Goal: Transaction & Acquisition: Subscribe to service/newsletter

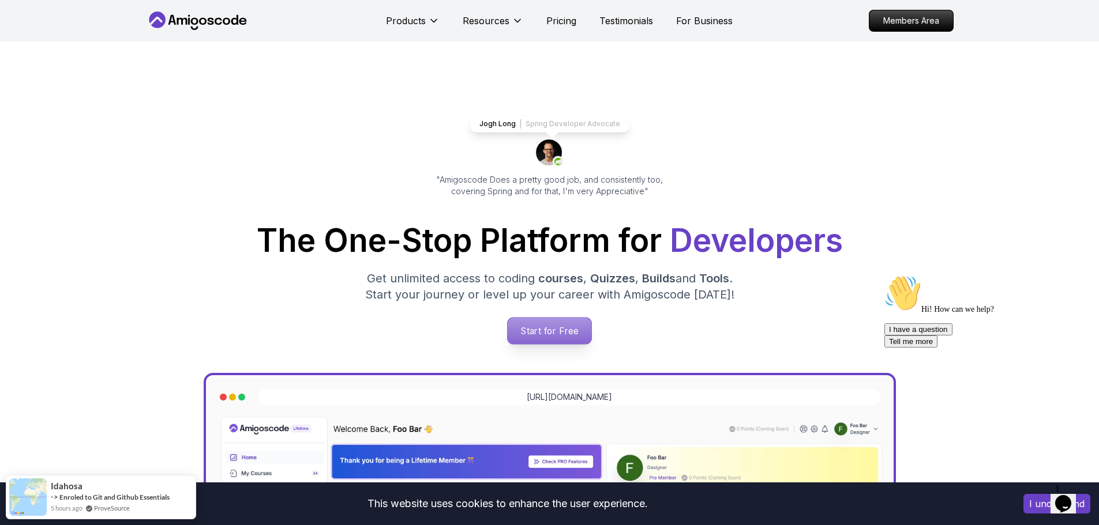
click at [548, 331] on p "Start for Free" at bounding box center [550, 331] width 84 height 27
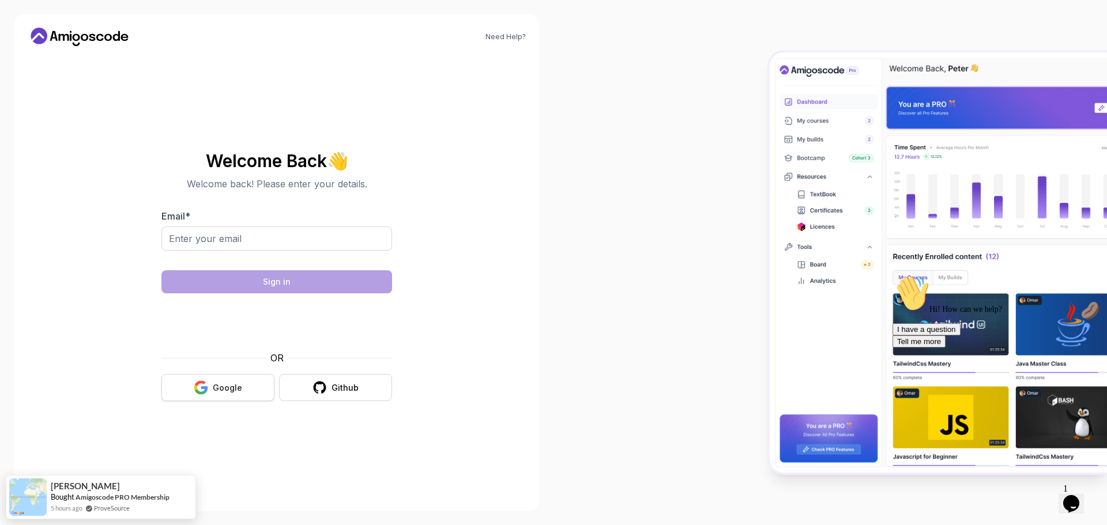
click at [215, 390] on div "Google" at bounding box center [227, 388] width 29 height 12
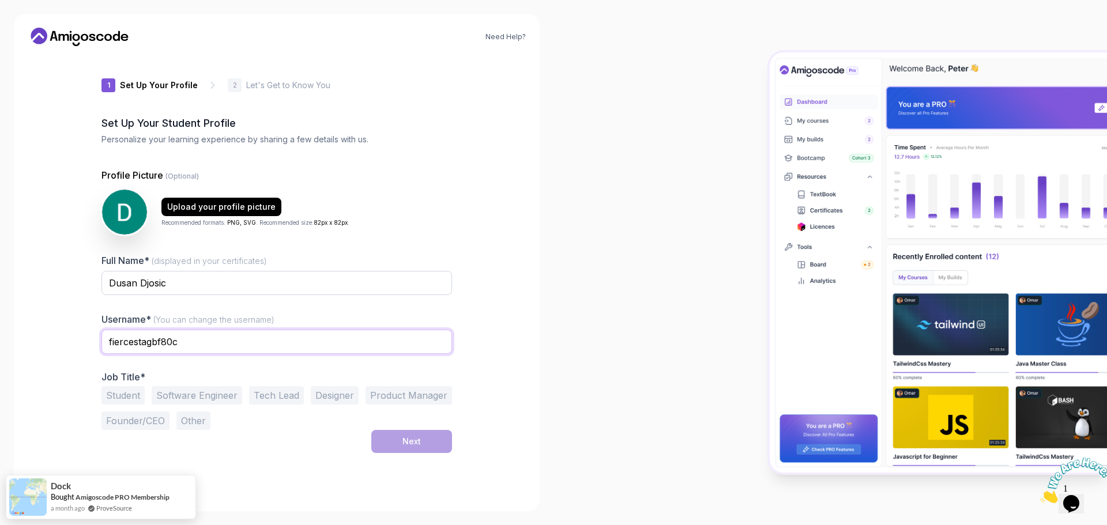
click at [191, 340] on input "fiercestagbf80c" at bounding box center [277, 342] width 351 height 24
drag, startPoint x: 196, startPoint y: 340, endPoint x: 82, endPoint y: 349, distance: 113.9
click at [82, 349] on div "Need Help? 1 Set Up Your Profile 1 Set Up Your Profile 2 Let's Get to Know You …" at bounding box center [277, 263] width 526 height 498
type input "dusandjosic"
click at [213, 400] on button "Software Engineer" at bounding box center [197, 395] width 91 height 18
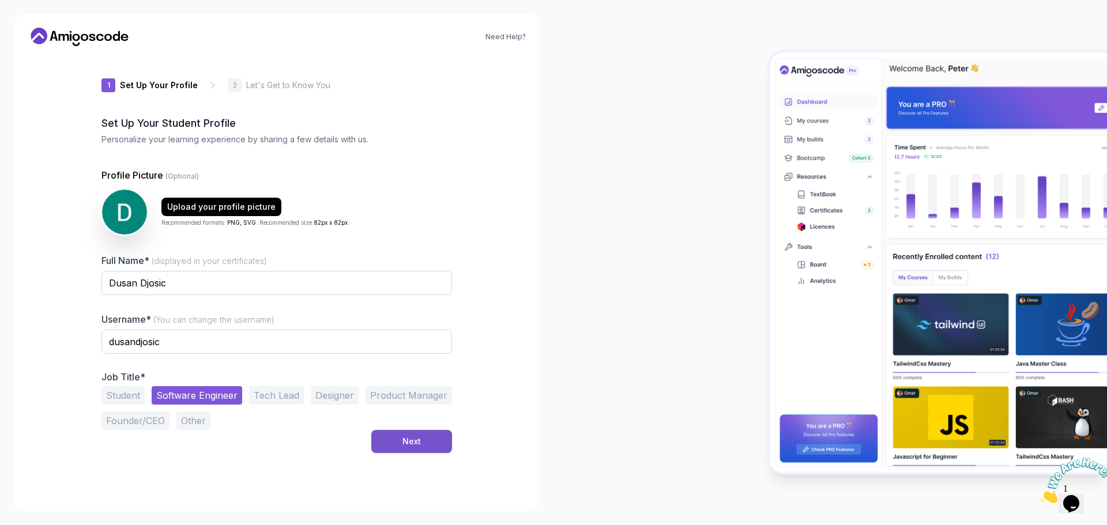
click at [405, 444] on div "Next" at bounding box center [412, 442] width 18 height 12
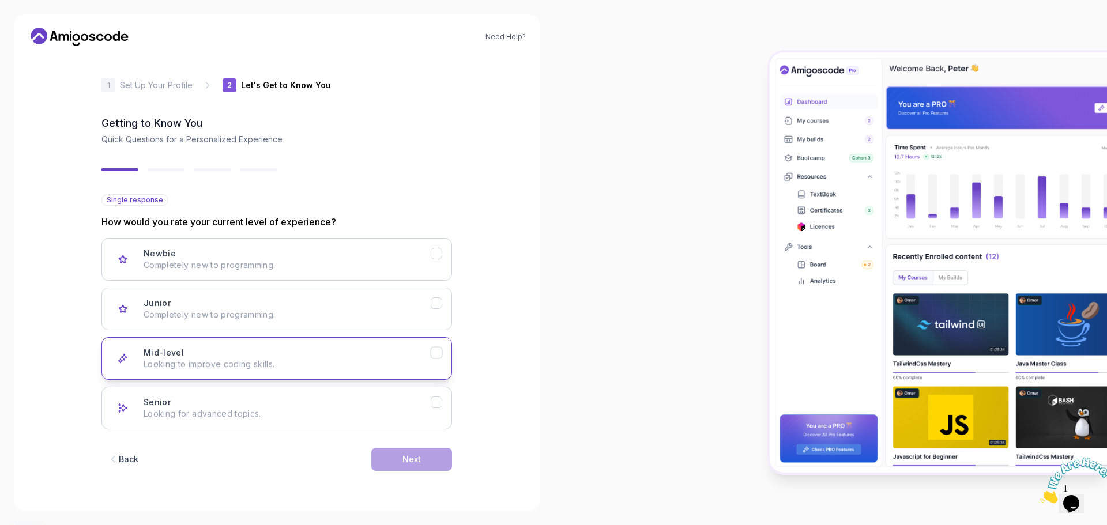
click at [435, 352] on icon "Mid-level" at bounding box center [436, 353] width 11 height 11
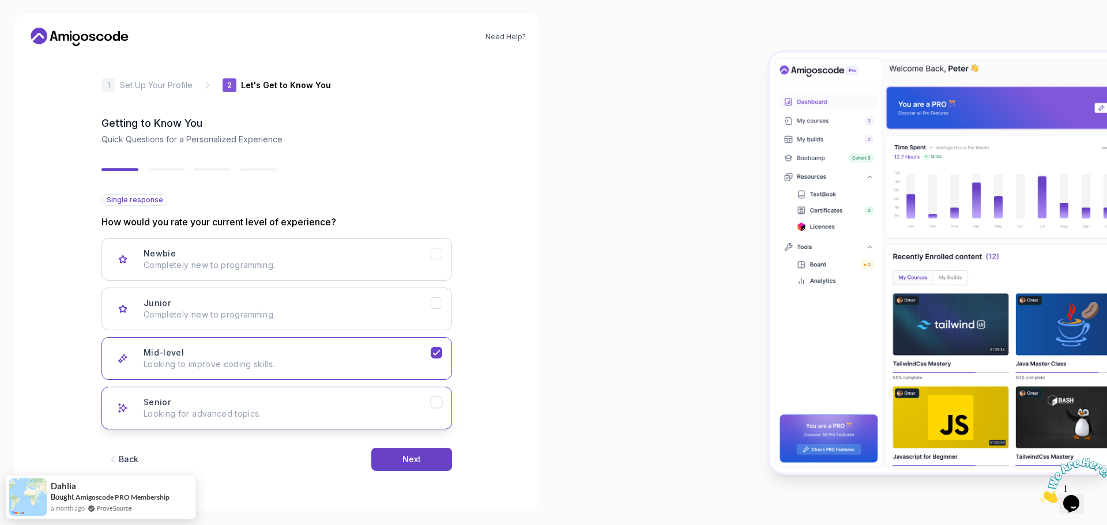
click at [434, 407] on icon "Senior" at bounding box center [436, 402] width 11 height 11
click at [438, 354] on icon "Mid-level" at bounding box center [436, 353] width 11 height 11
click at [416, 454] on div "Next" at bounding box center [412, 460] width 18 height 12
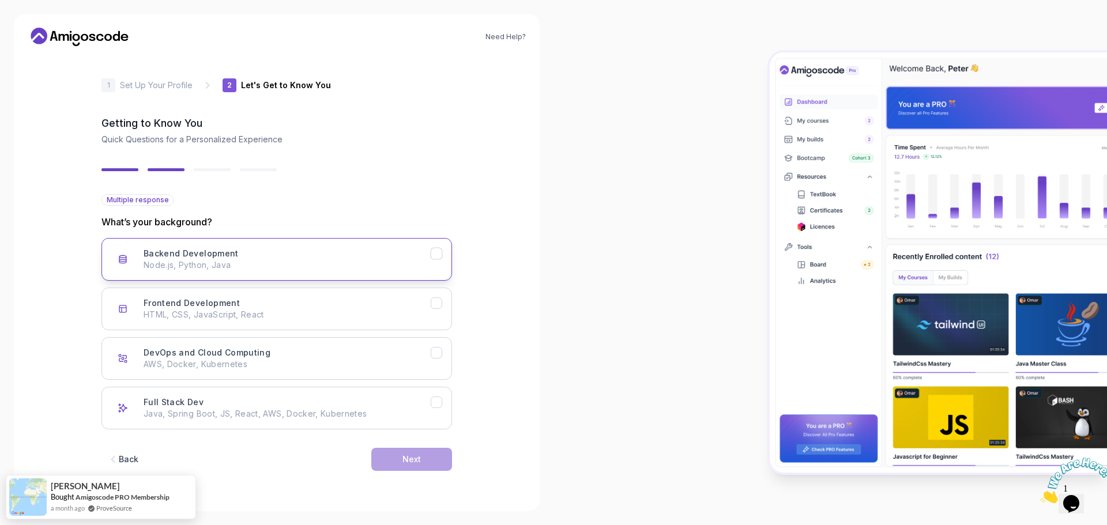
click at [435, 258] on icon "Backend Development" at bounding box center [436, 254] width 11 height 11
click at [433, 401] on icon "Full Stack Dev" at bounding box center [436, 402] width 11 height 11
click at [440, 348] on icon "DevOps and Cloud Computing" at bounding box center [436, 353] width 11 height 11
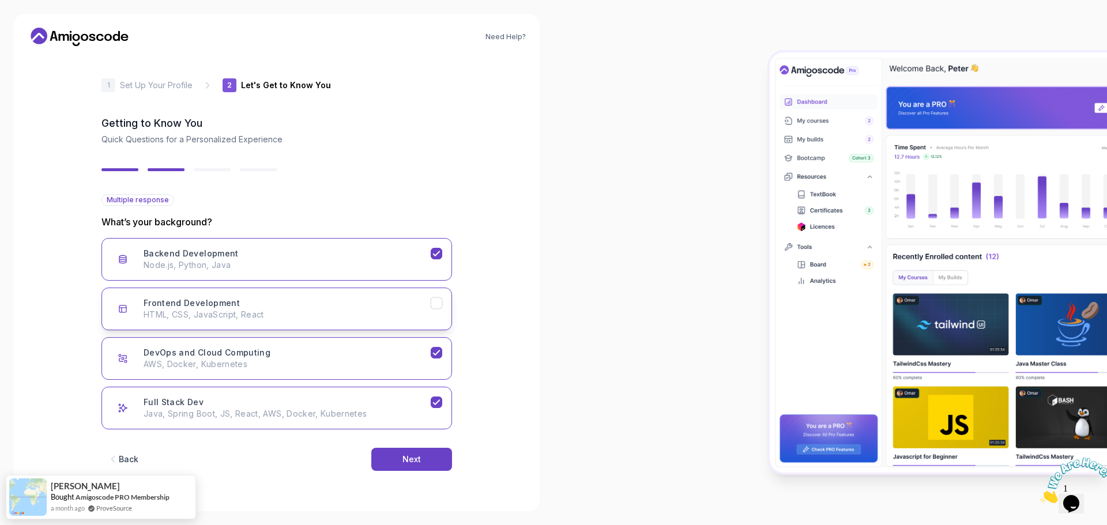
click at [437, 299] on icon "Frontend Development" at bounding box center [436, 303] width 11 height 11
click at [418, 459] on div "Next" at bounding box center [412, 460] width 18 height 12
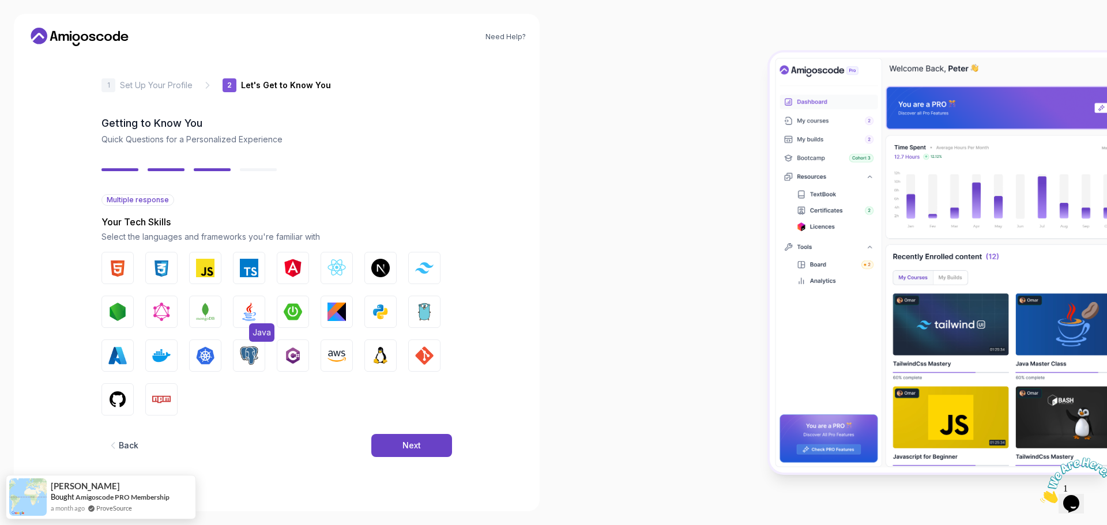
click at [256, 313] on img "button" at bounding box center [249, 312] width 18 height 18
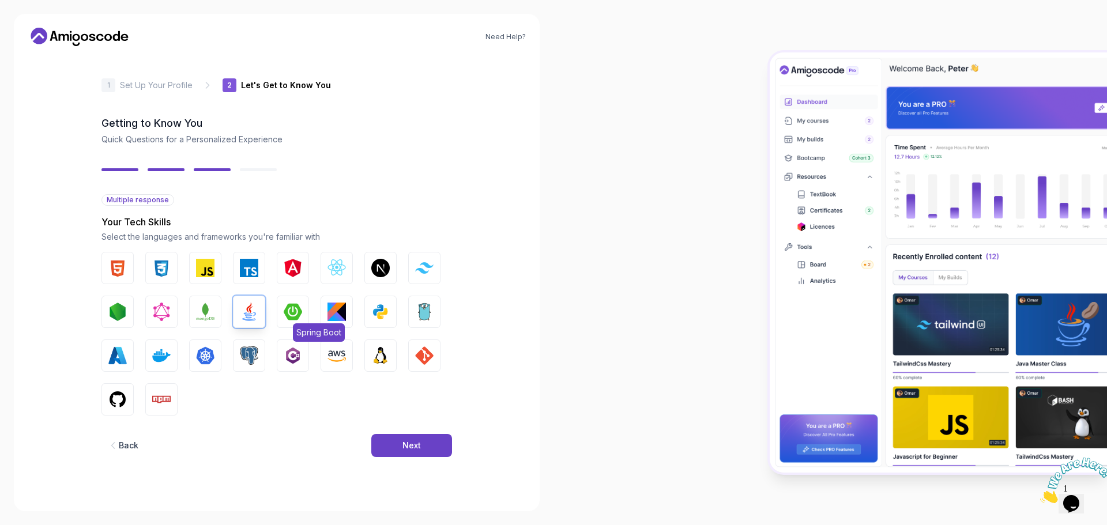
click at [297, 314] on img "button" at bounding box center [293, 312] width 18 height 18
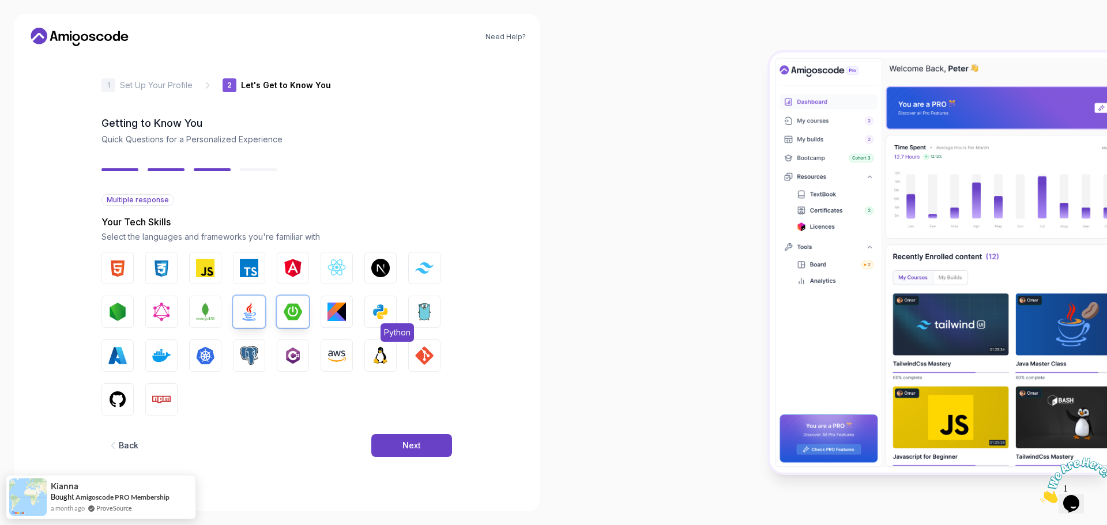
click at [388, 314] on img "button" at bounding box center [380, 312] width 18 height 18
click at [422, 317] on img "button" at bounding box center [424, 312] width 18 height 18
click at [214, 355] on img "button" at bounding box center [205, 356] width 18 height 18
click at [340, 351] on img "button" at bounding box center [337, 356] width 18 height 18
click at [388, 352] on img "button" at bounding box center [380, 356] width 18 height 18
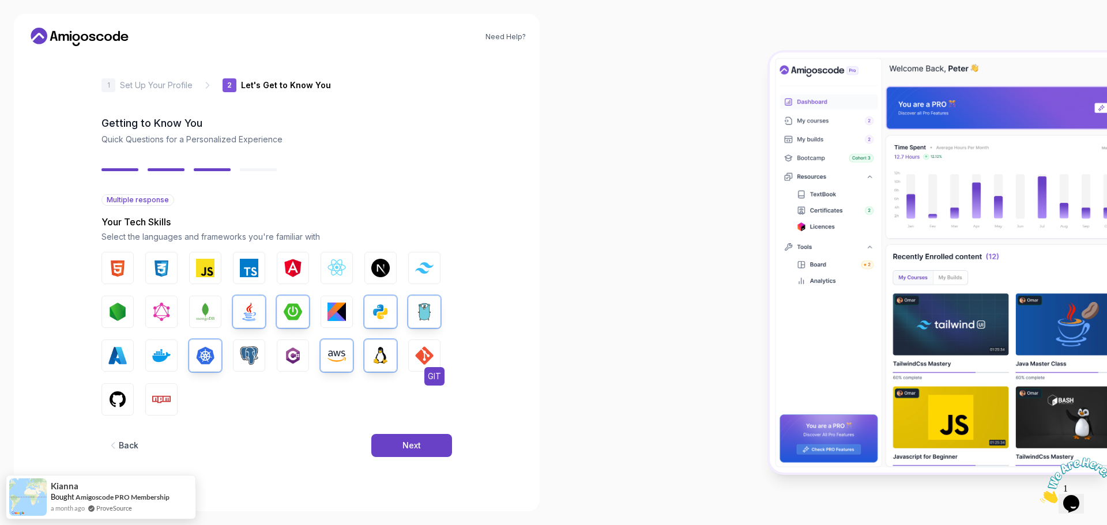
click at [423, 350] on img "button" at bounding box center [424, 356] width 18 height 18
click at [122, 399] on img "button" at bounding box center [117, 399] width 18 height 18
click at [199, 276] on img "button" at bounding box center [205, 268] width 18 height 18
click at [414, 442] on div "Next" at bounding box center [412, 446] width 18 height 12
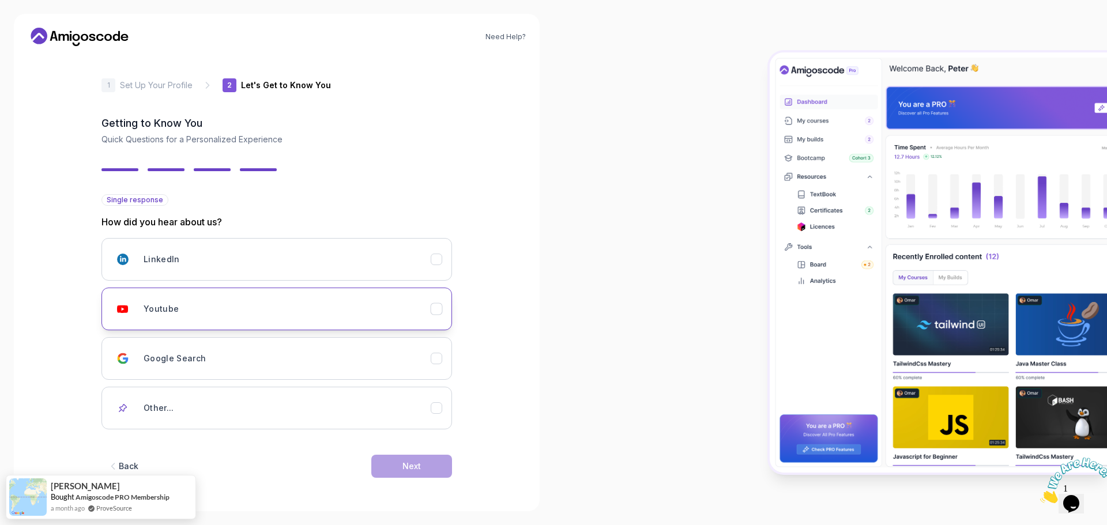
click at [441, 311] on icon "Youtube" at bounding box center [436, 309] width 11 height 11
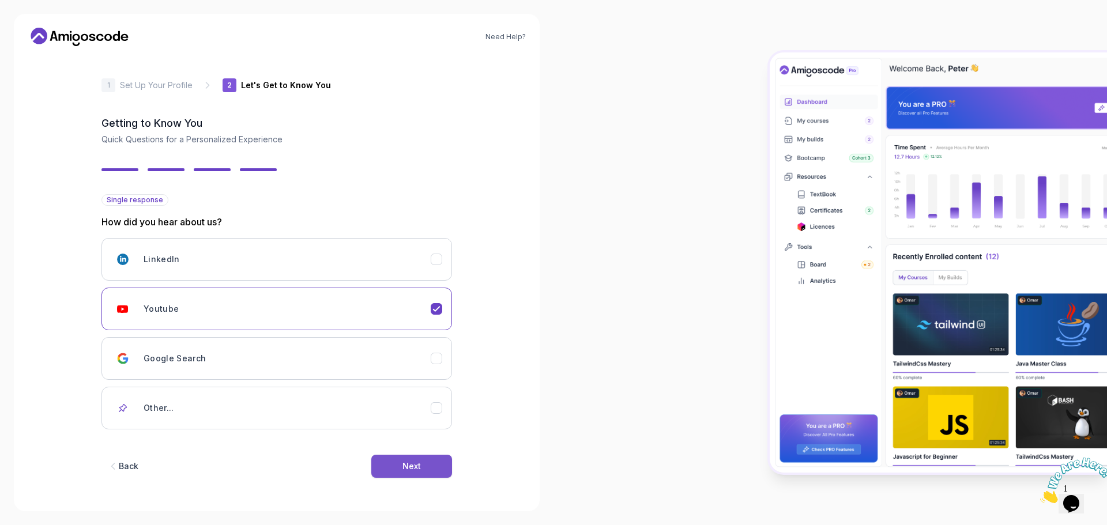
click at [419, 465] on div "Next" at bounding box center [412, 467] width 18 height 12
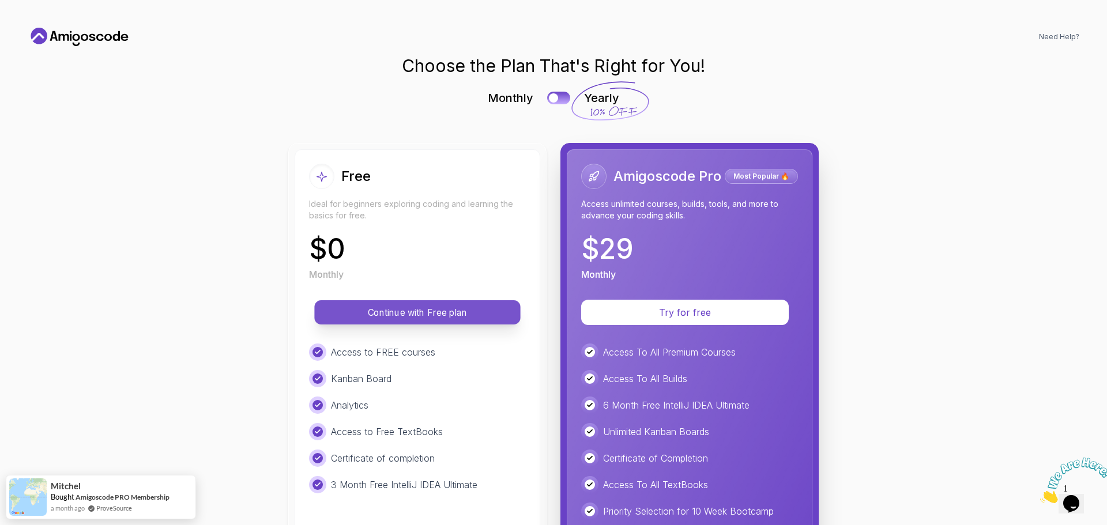
click at [412, 309] on p "Continue with Free plan" at bounding box center [418, 312] width 180 height 13
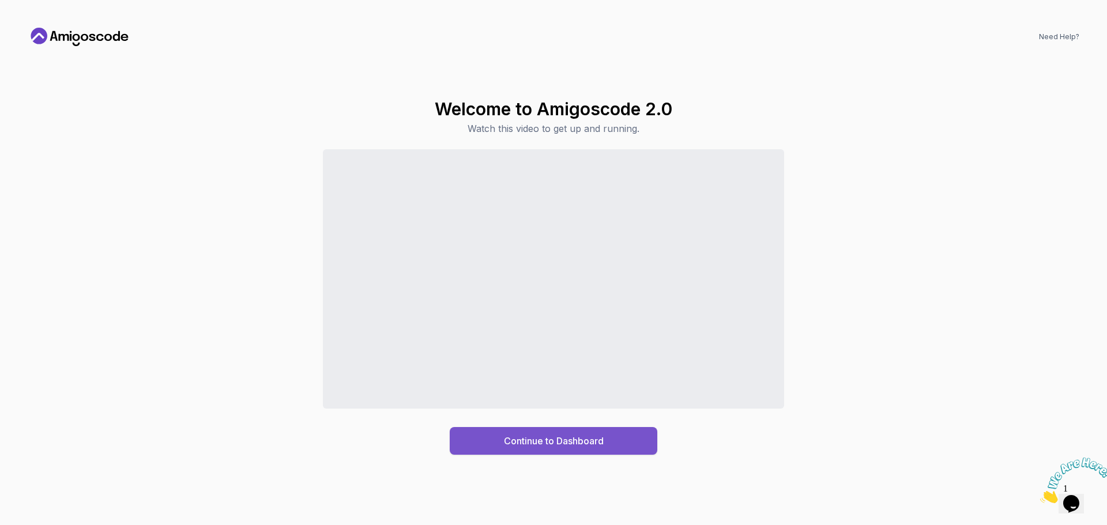
click at [540, 439] on div "Continue to Dashboard" at bounding box center [554, 441] width 100 height 14
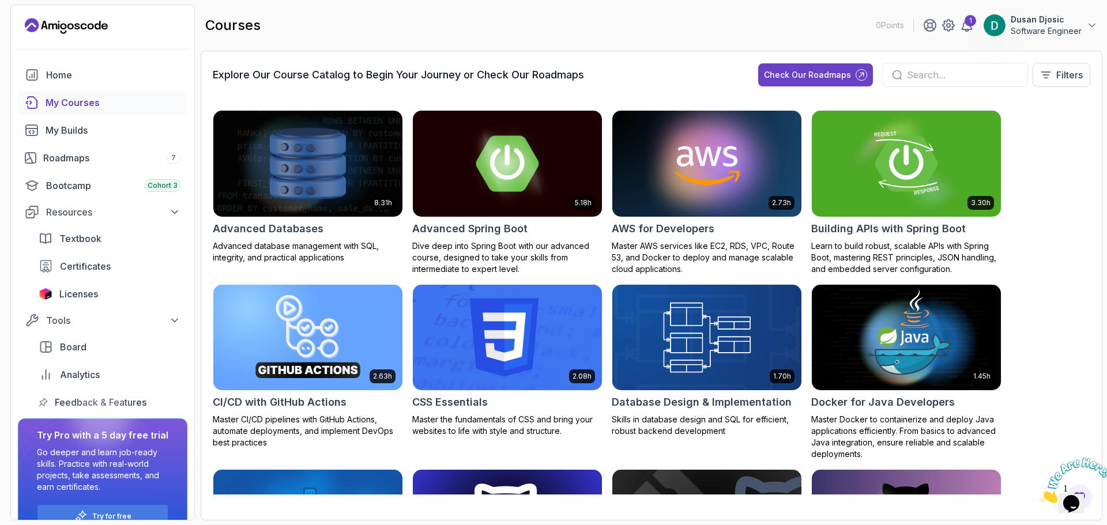
click at [81, 102] on div "My Courses" at bounding box center [113, 103] width 135 height 14
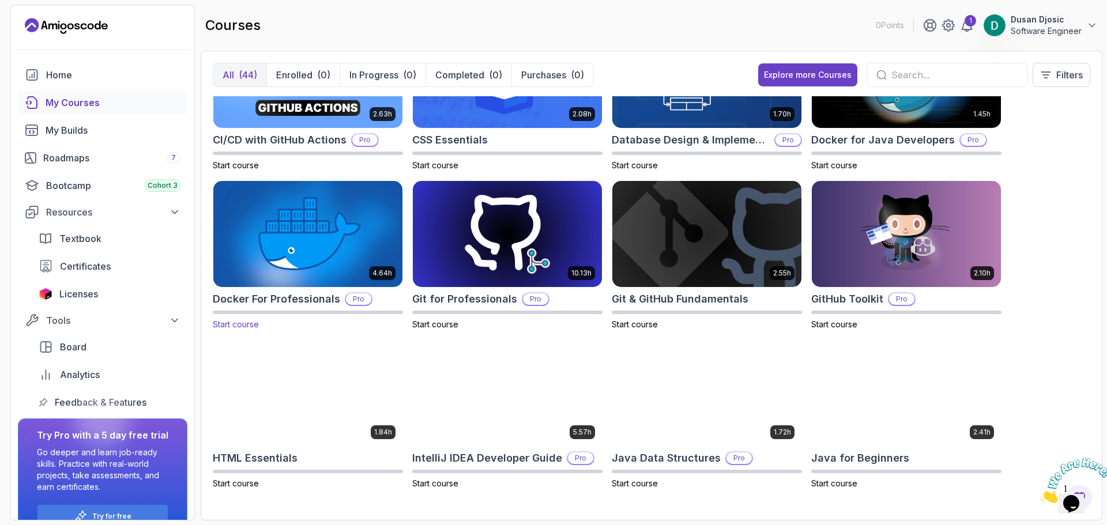
scroll to position [231, 0]
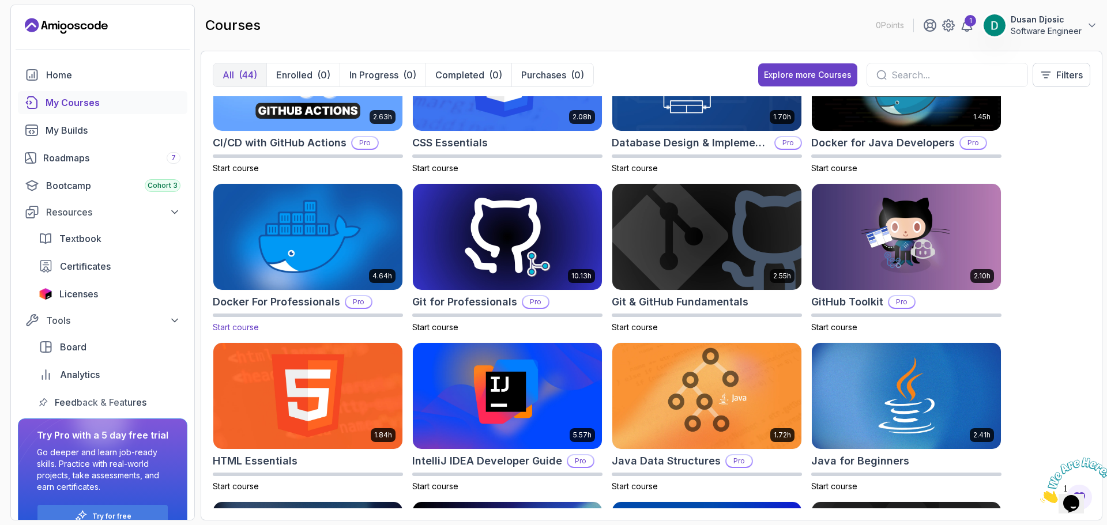
click at [300, 263] on img at bounding box center [308, 237] width 198 height 111
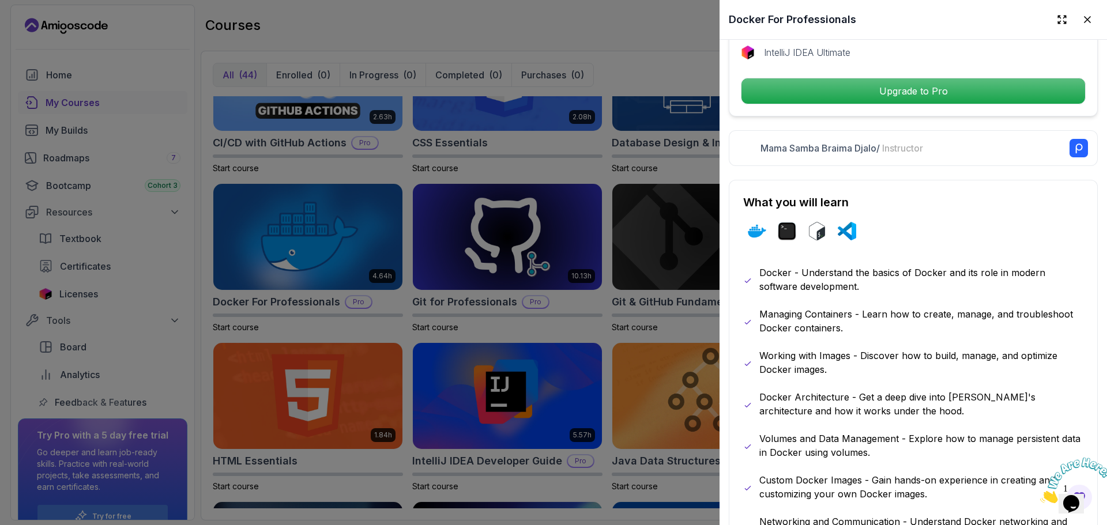
scroll to position [577, 0]
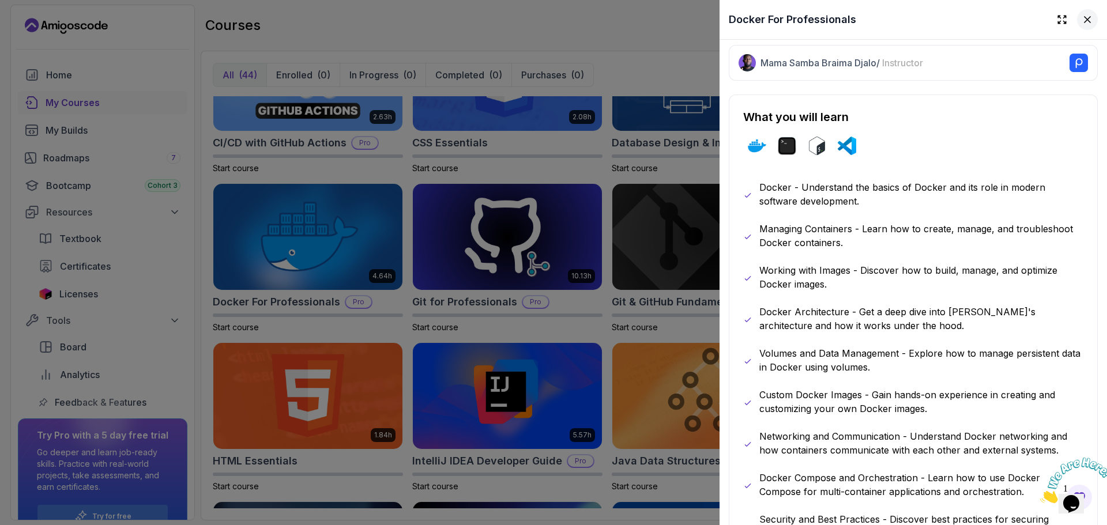
click at [1082, 21] on icon at bounding box center [1088, 20] width 12 height 12
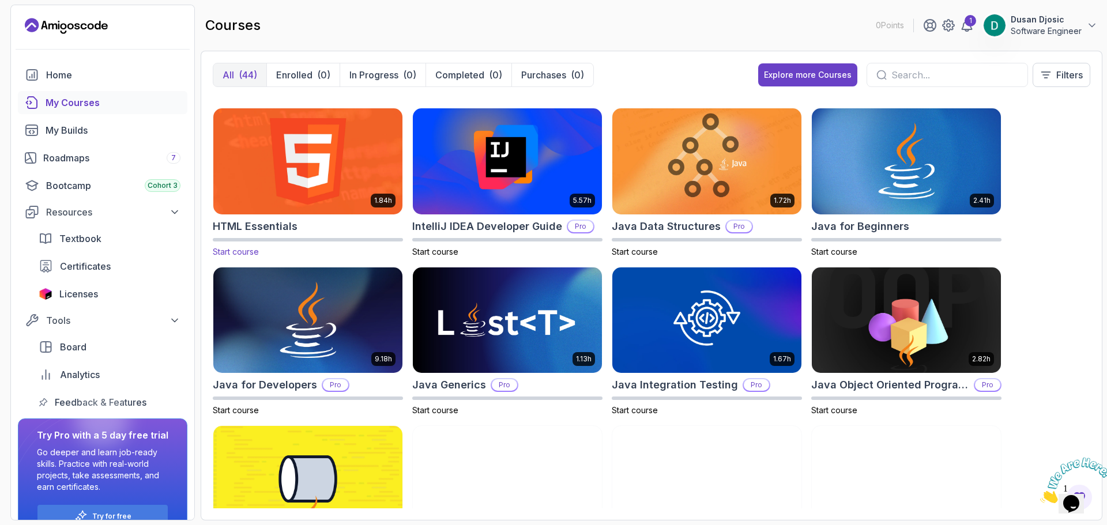
scroll to position [0, 0]
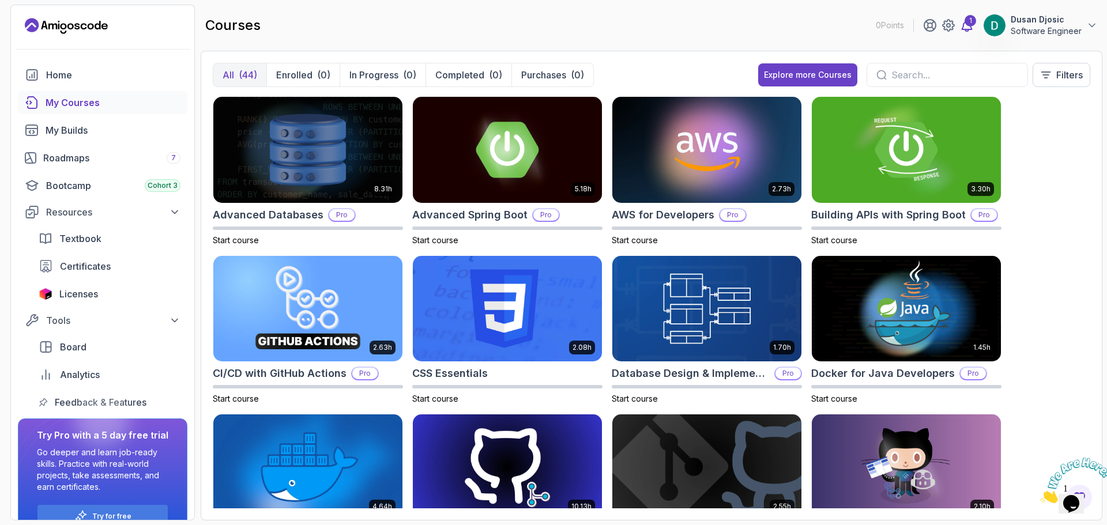
click at [972, 25] on div "1" at bounding box center [971, 21] width 12 height 12
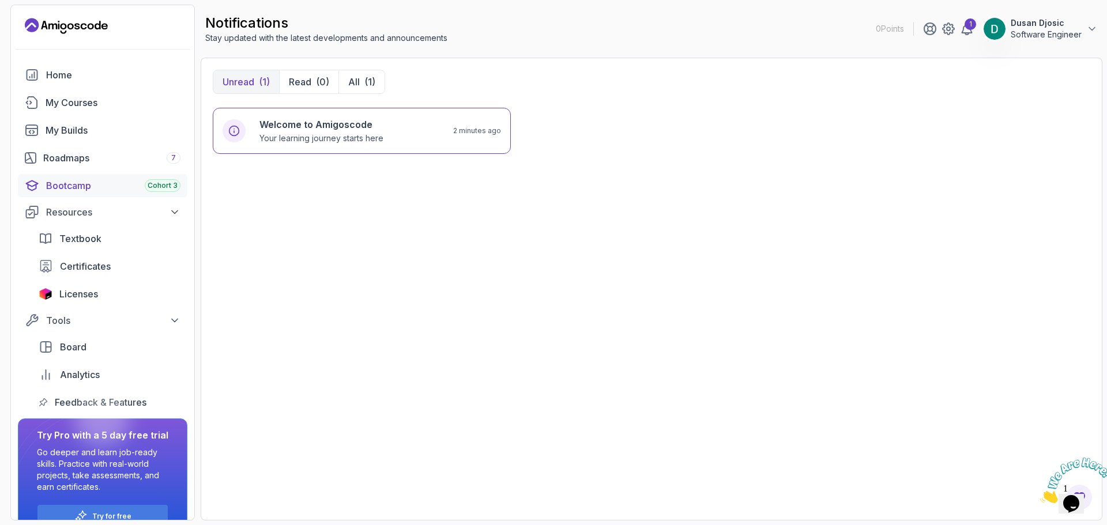
click at [98, 190] on div "Bootcamp Cohort 3" at bounding box center [113, 186] width 134 height 14
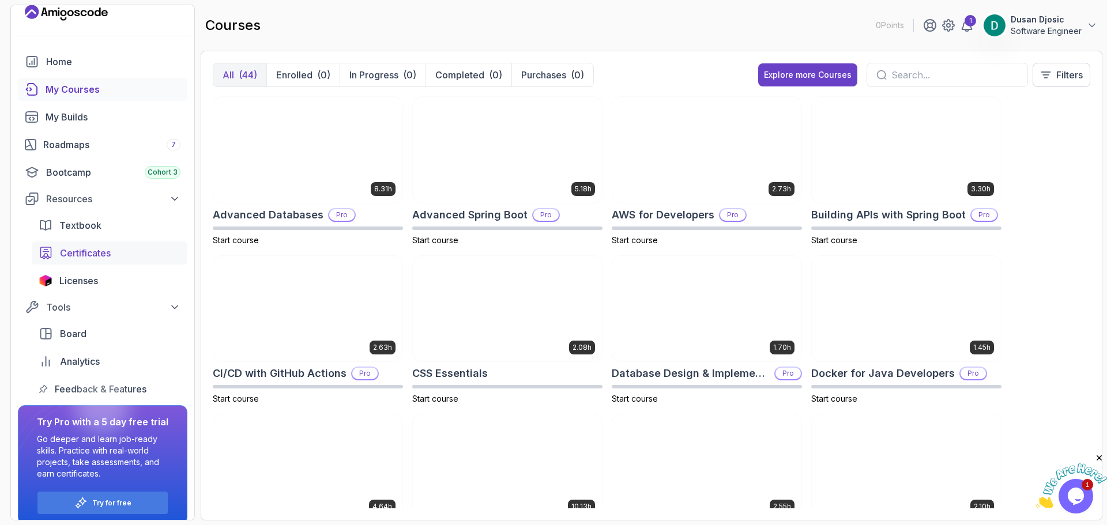
scroll to position [25, 0]
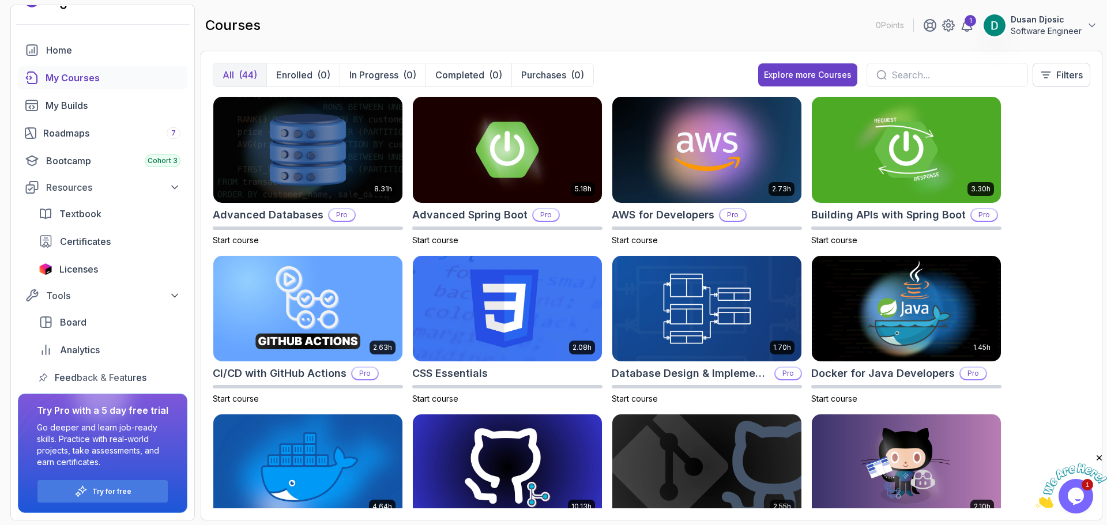
click at [90, 79] on div "My Courses" at bounding box center [113, 78] width 135 height 14
click at [565, 81] on p "Purchases" at bounding box center [543, 75] width 45 height 14
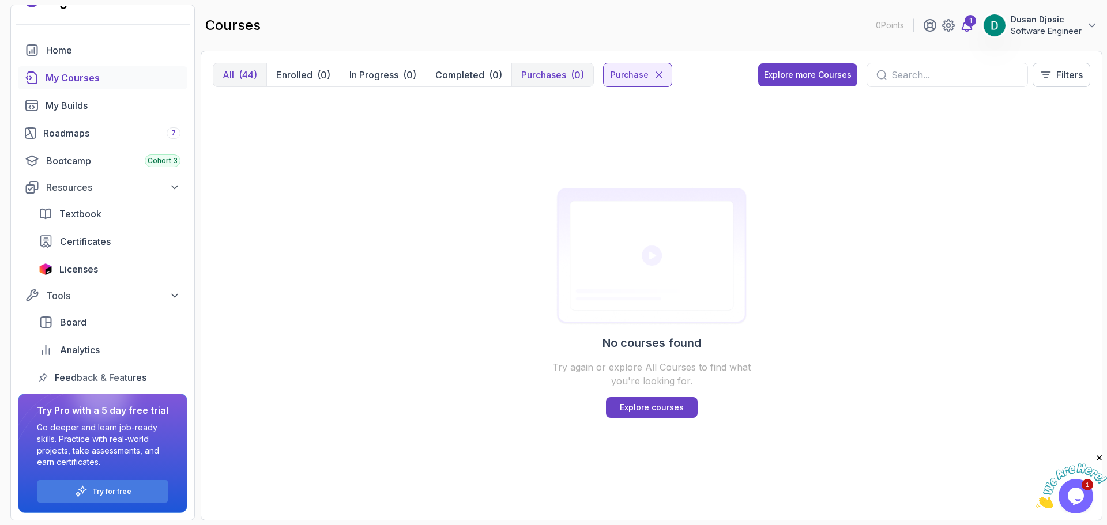
click at [969, 25] on div "1" at bounding box center [971, 21] width 12 height 12
